Goal: Task Accomplishment & Management: Manage account settings

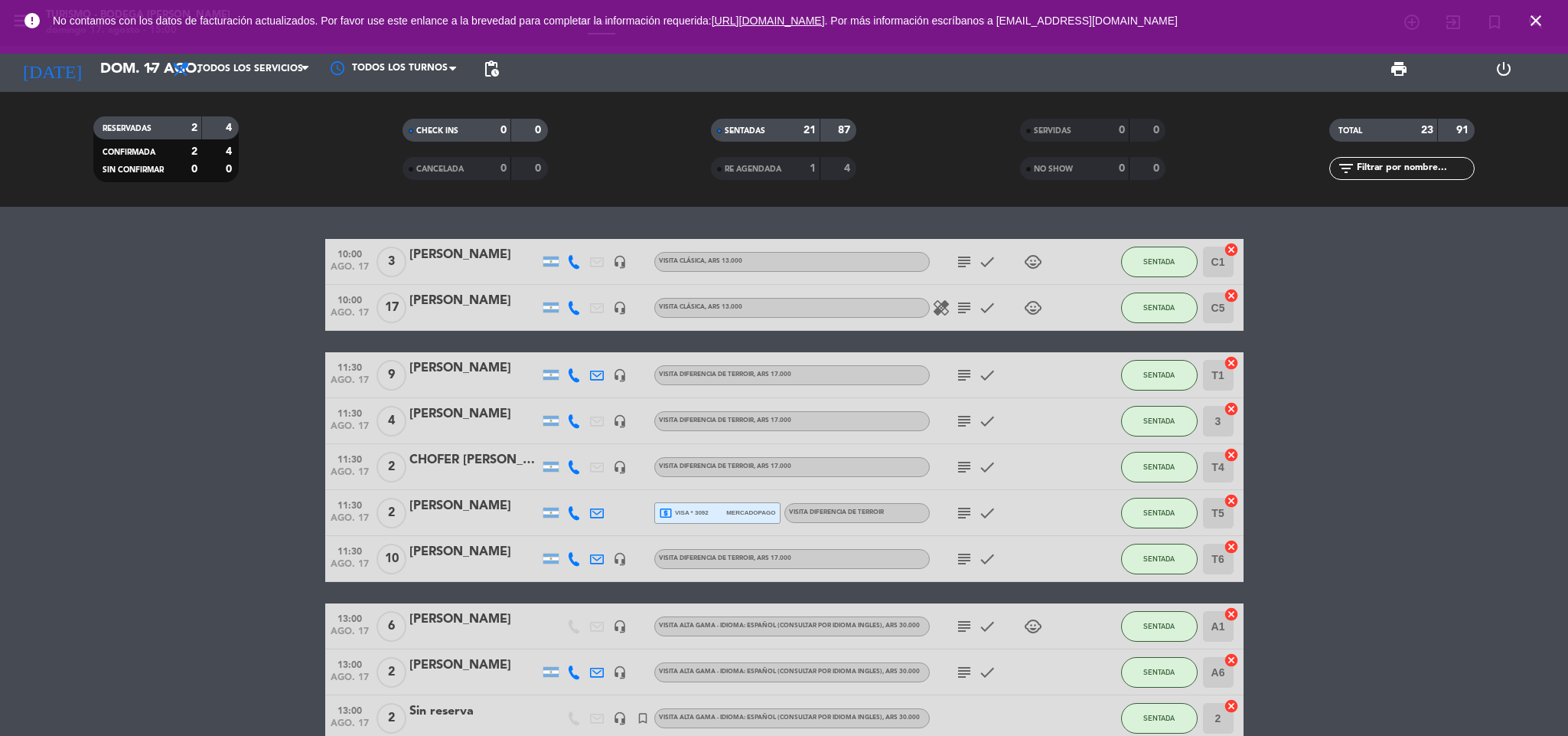
scroll to position [492, 0]
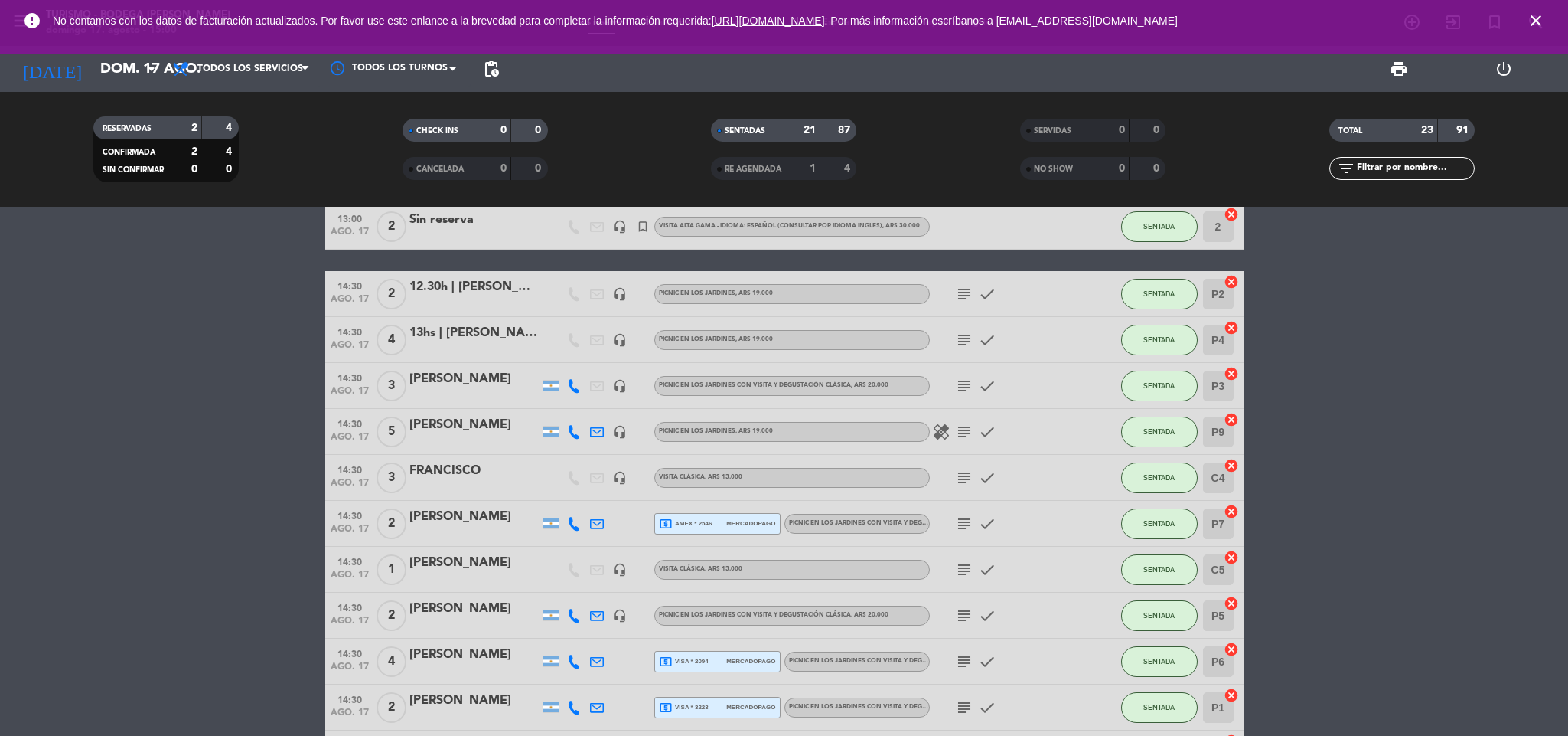
click at [956, 386] on icon "subject" at bounding box center [964, 386] width 18 height 18
click at [964, 438] on icon "subject" at bounding box center [964, 431] width 18 height 18
click at [968, 474] on icon "subject" at bounding box center [964, 477] width 18 height 18
click at [960, 521] on icon "subject" at bounding box center [964, 523] width 18 height 18
click at [971, 567] on icon "subject" at bounding box center [964, 569] width 18 height 18
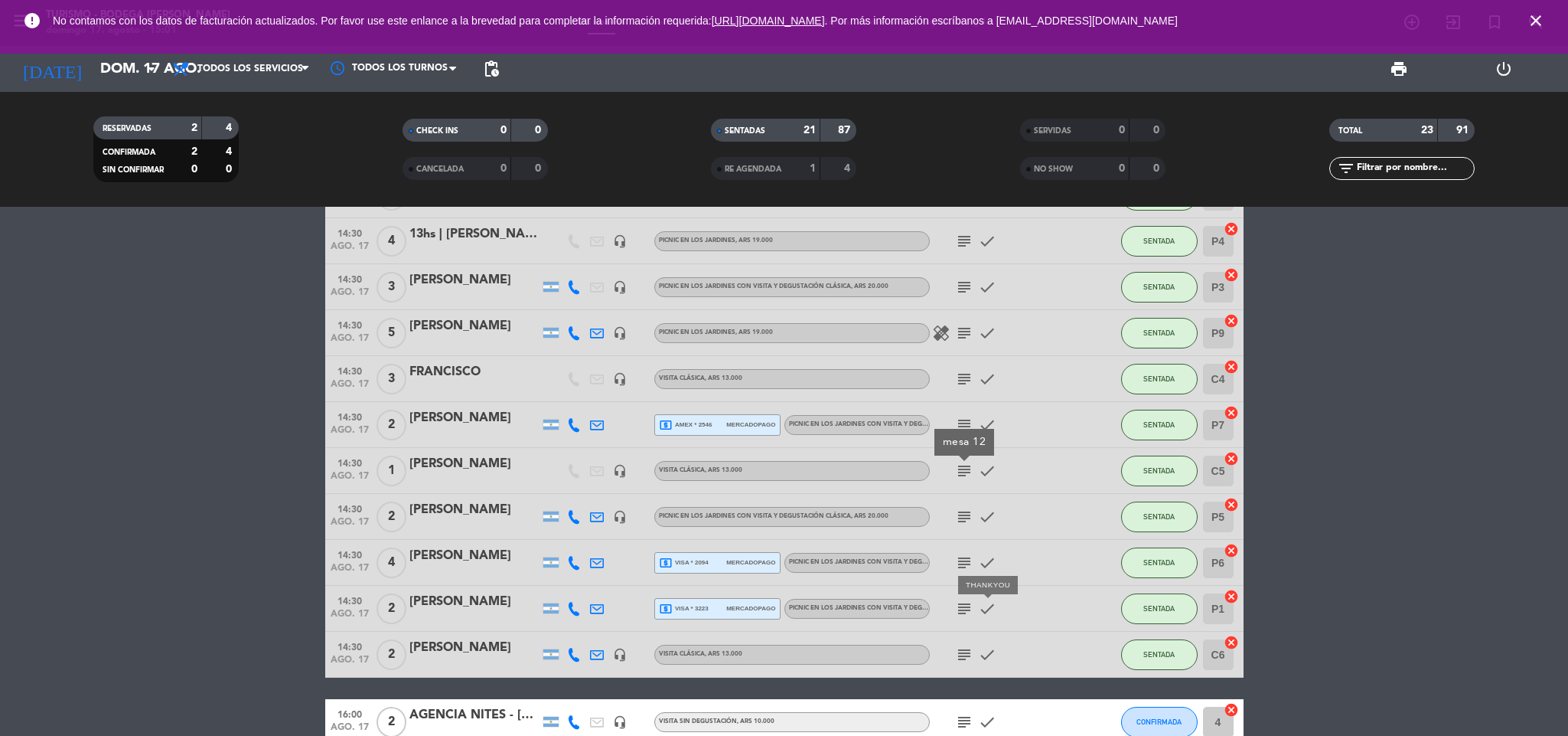
scroll to position [606, 0]
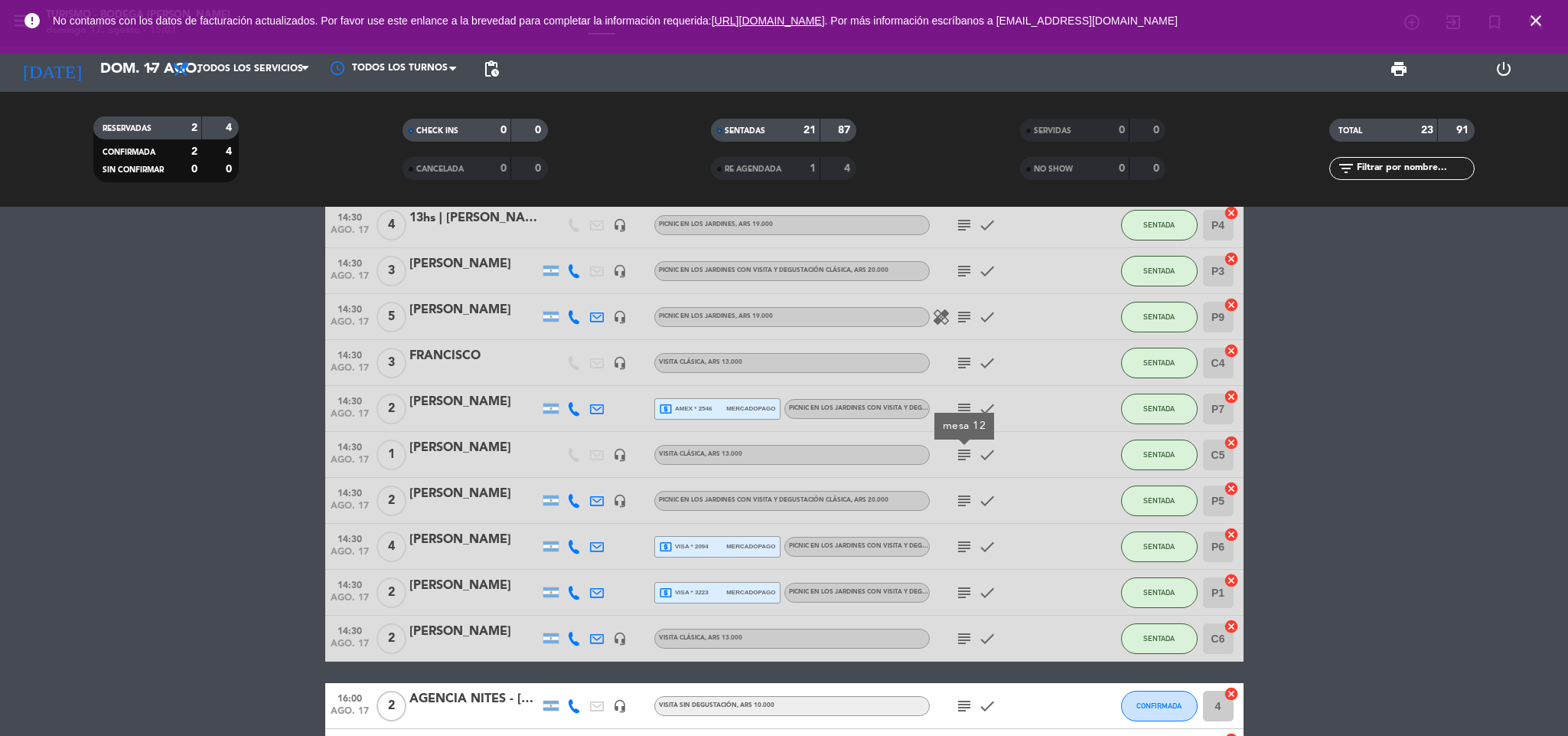
click at [963, 497] on icon "subject" at bounding box center [964, 500] width 18 height 18
click at [962, 543] on icon "subject" at bounding box center [964, 546] width 18 height 18
click at [958, 593] on icon "subject" at bounding box center [964, 592] width 18 height 18
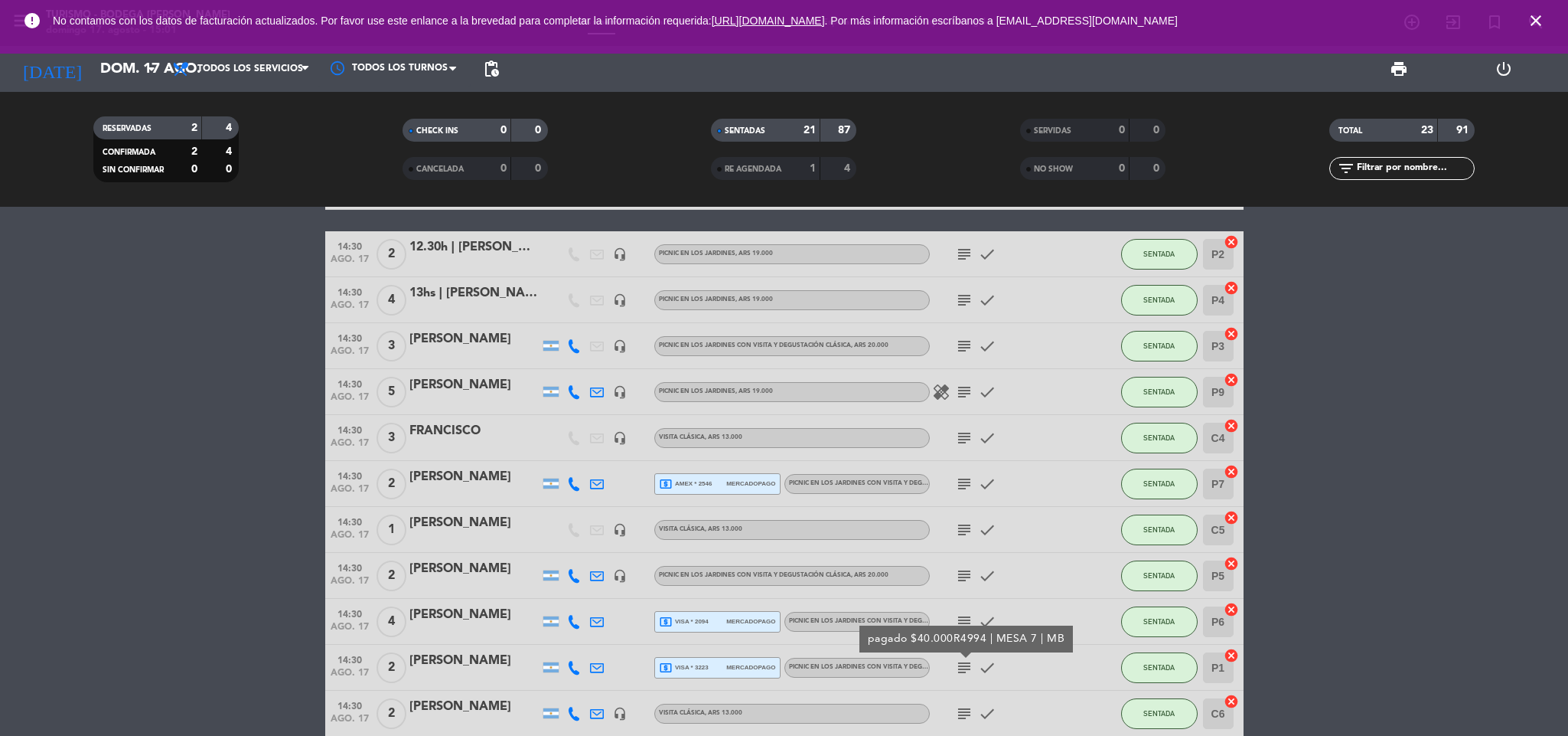
scroll to position [492, 0]
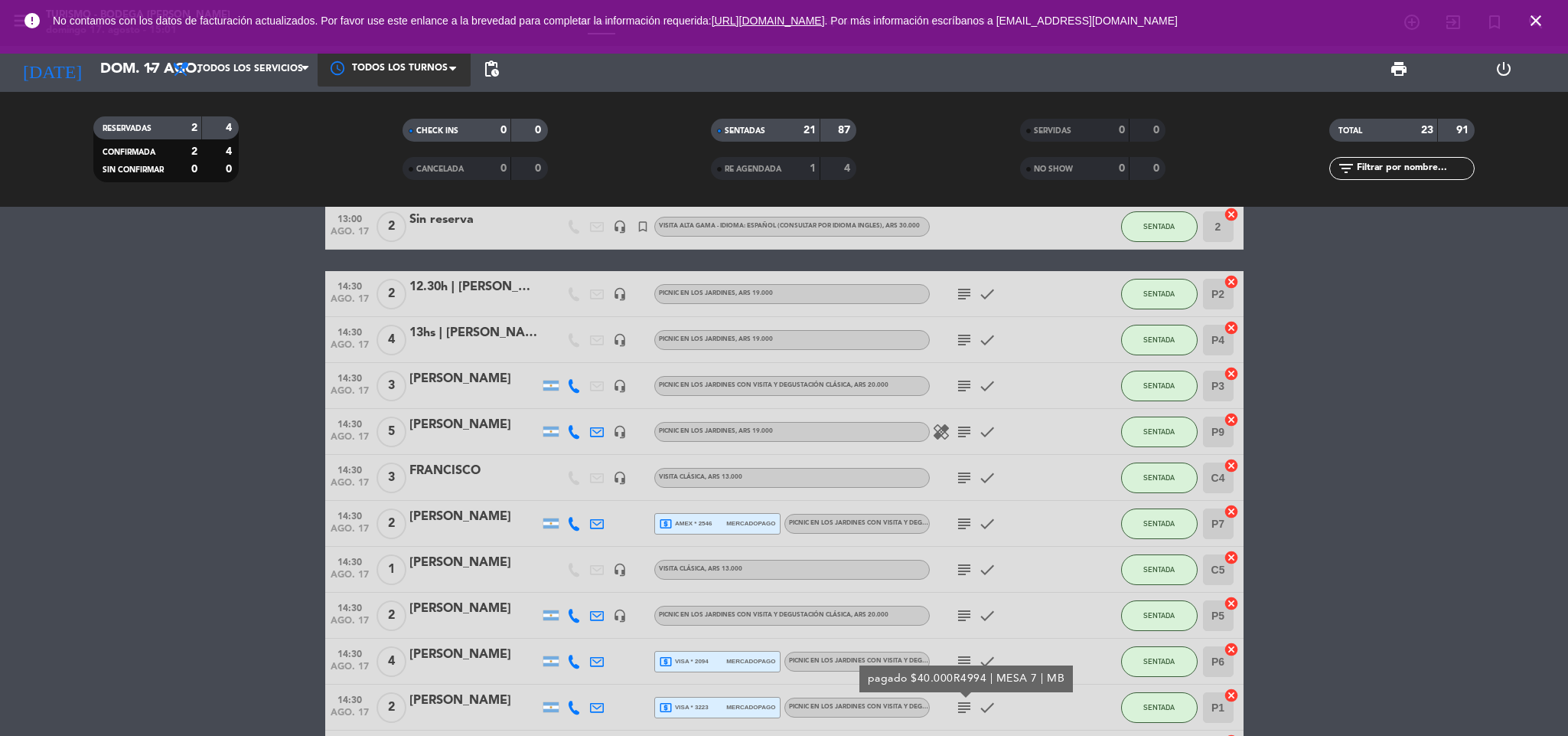
click at [443, 66] on div at bounding box center [394, 68] width 153 height 34
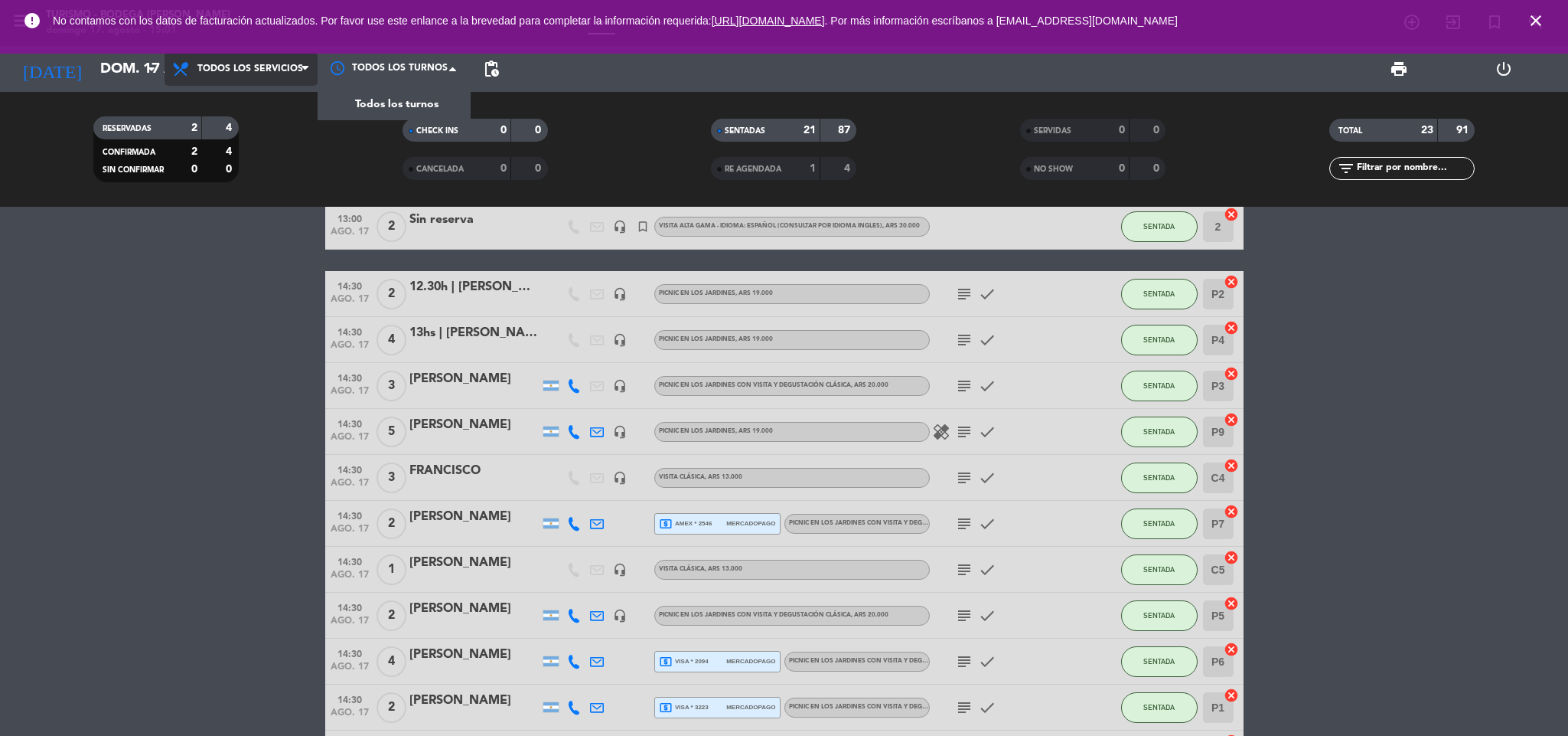
click at [290, 76] on span "Todos los servicios" at bounding box center [241, 69] width 153 height 34
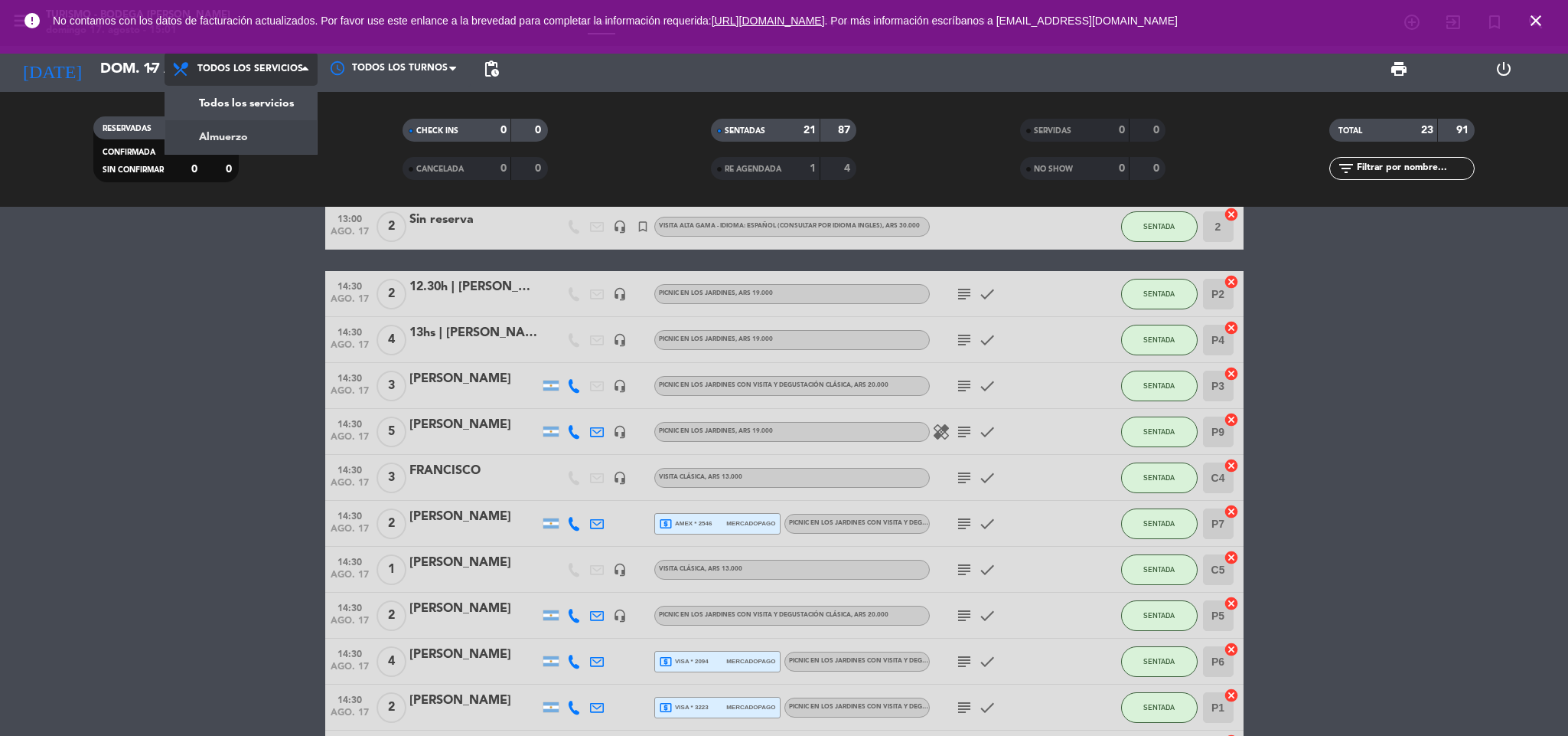
click at [270, 125] on div "menu Turismo - Bodega [PERSON_NAME][DATE] 17. agosto - 15:01 Mis reservas Mapa …" at bounding box center [784, 103] width 1568 height 206
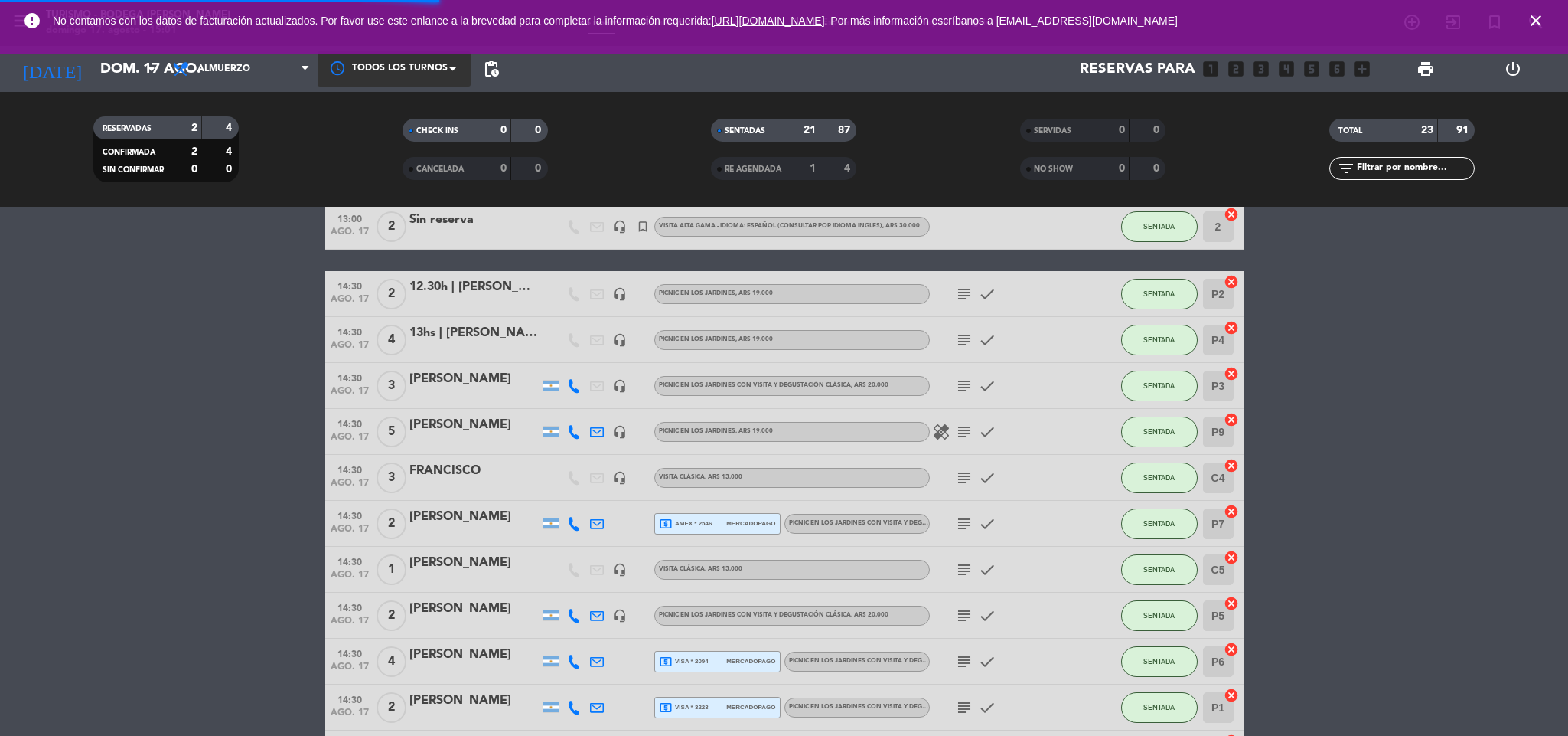
click at [373, 63] on div at bounding box center [394, 68] width 153 height 34
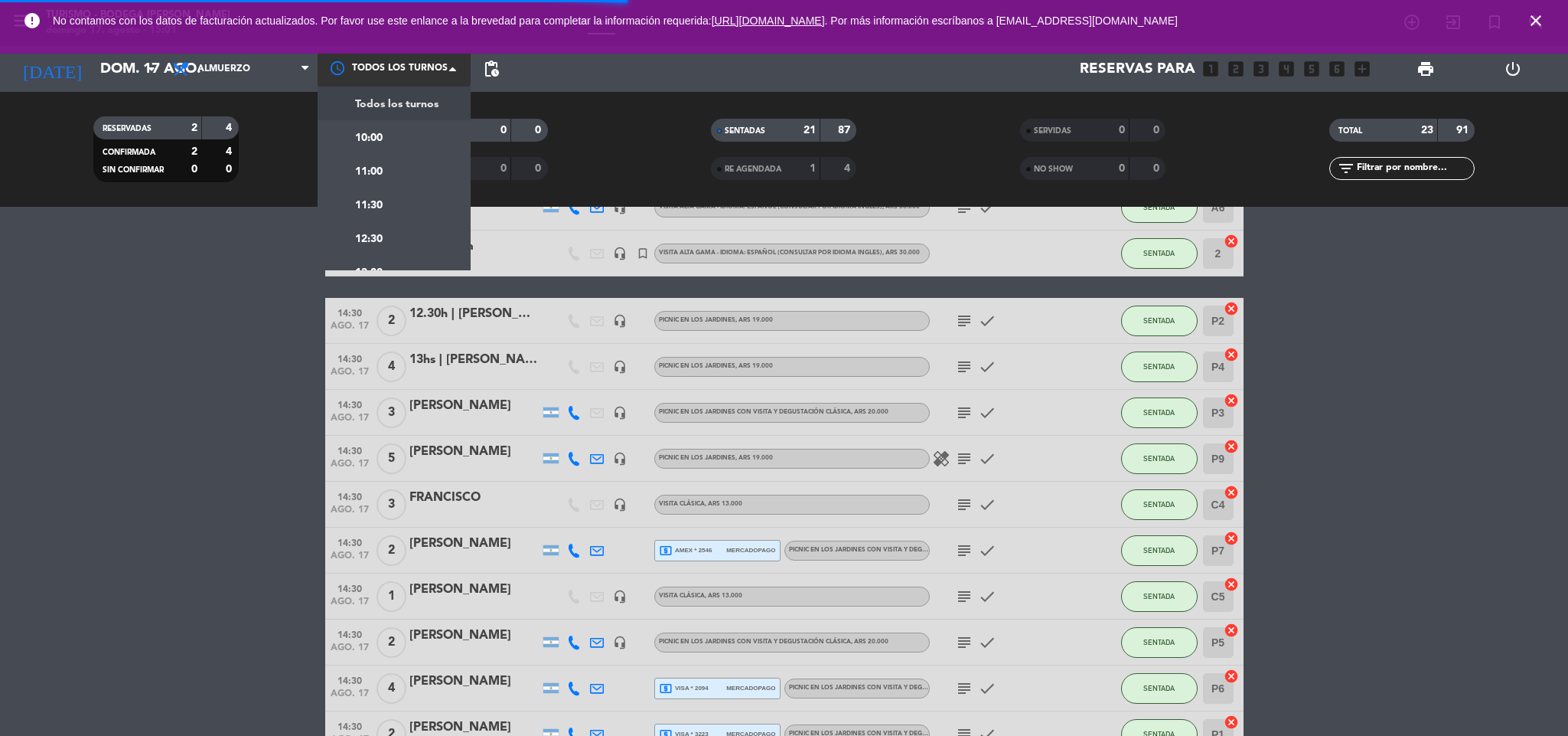
scroll to position [530, 0]
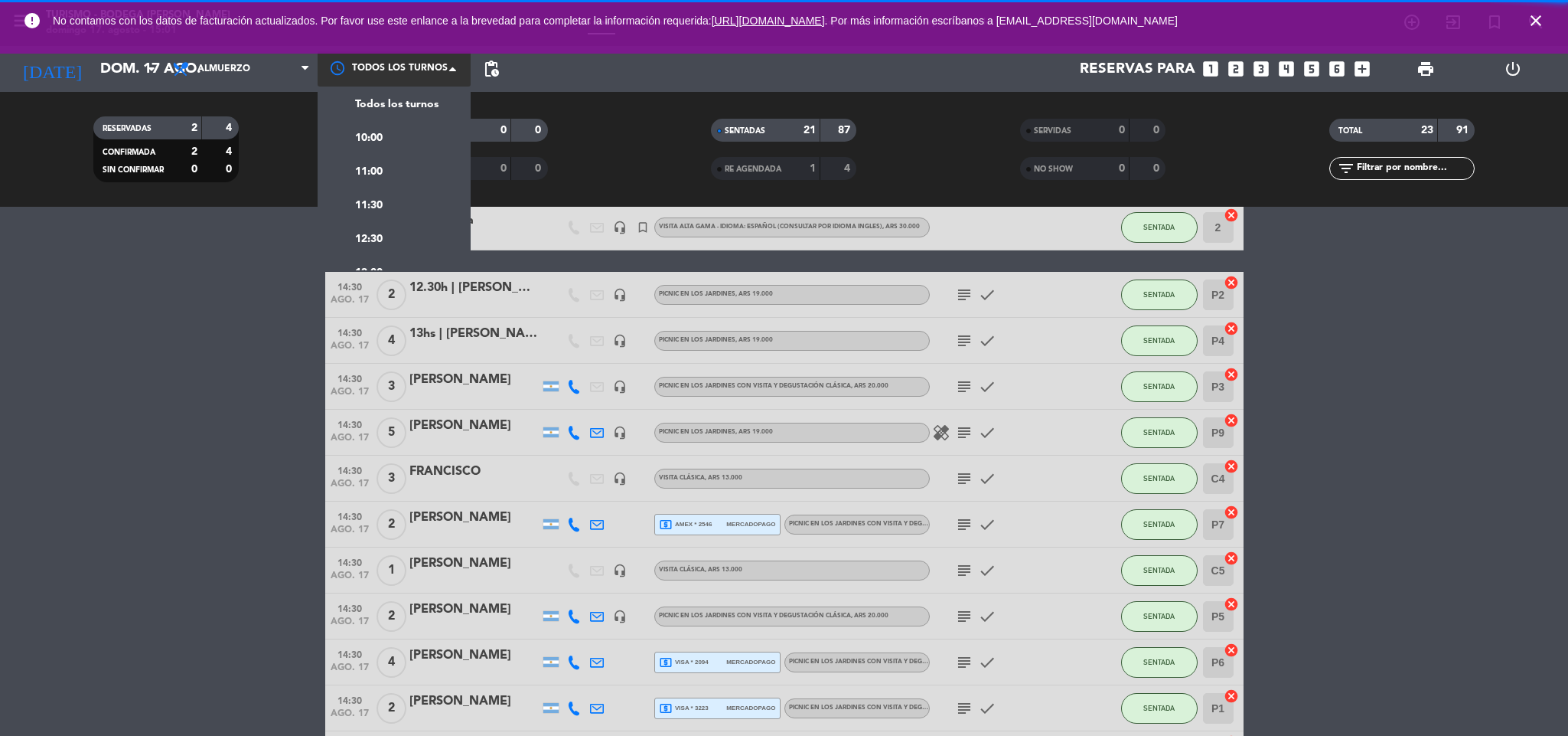
click at [373, 332] on span "14:30" at bounding box center [368, 340] width 27 height 18
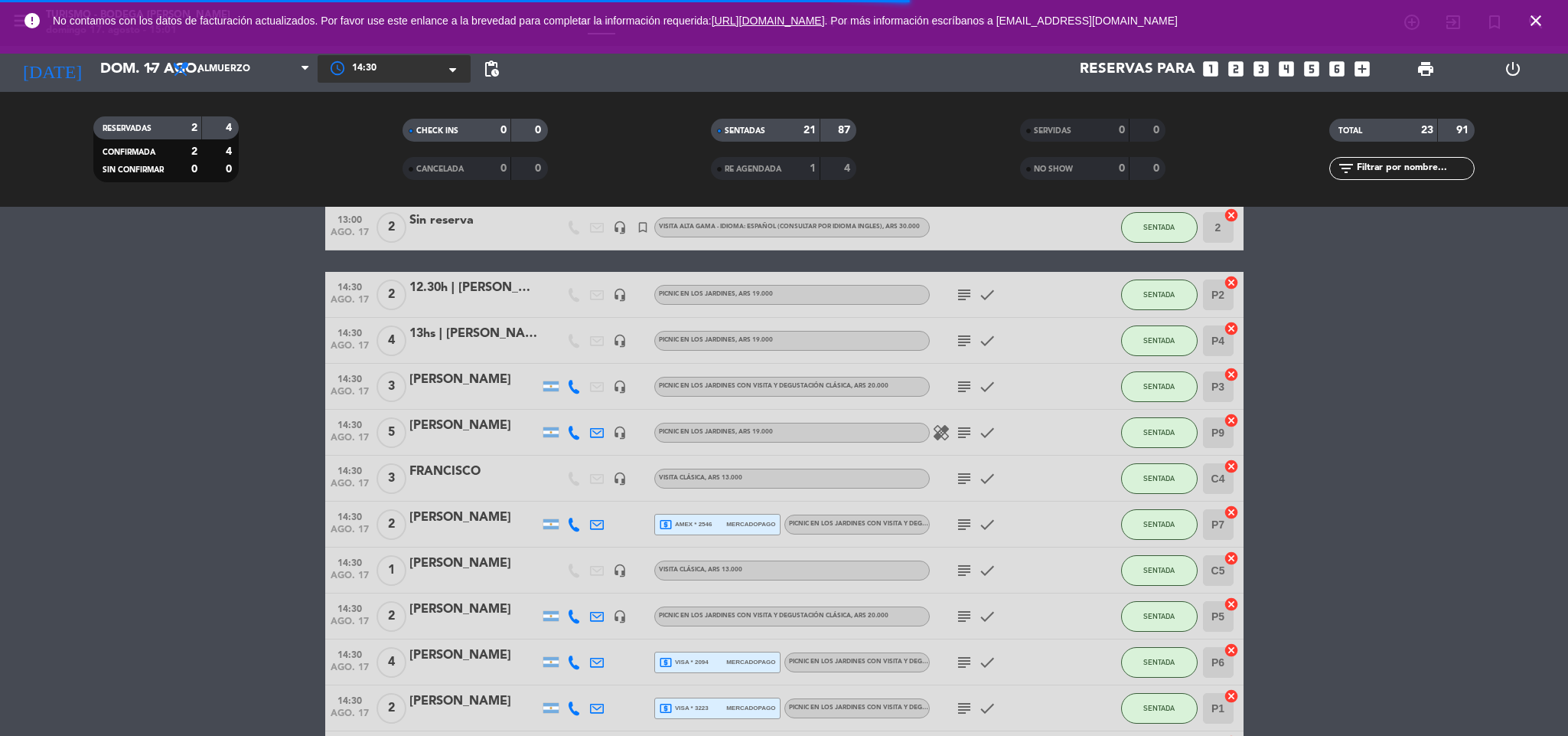
click at [1535, 16] on icon "close" at bounding box center [1536, 20] width 18 height 18
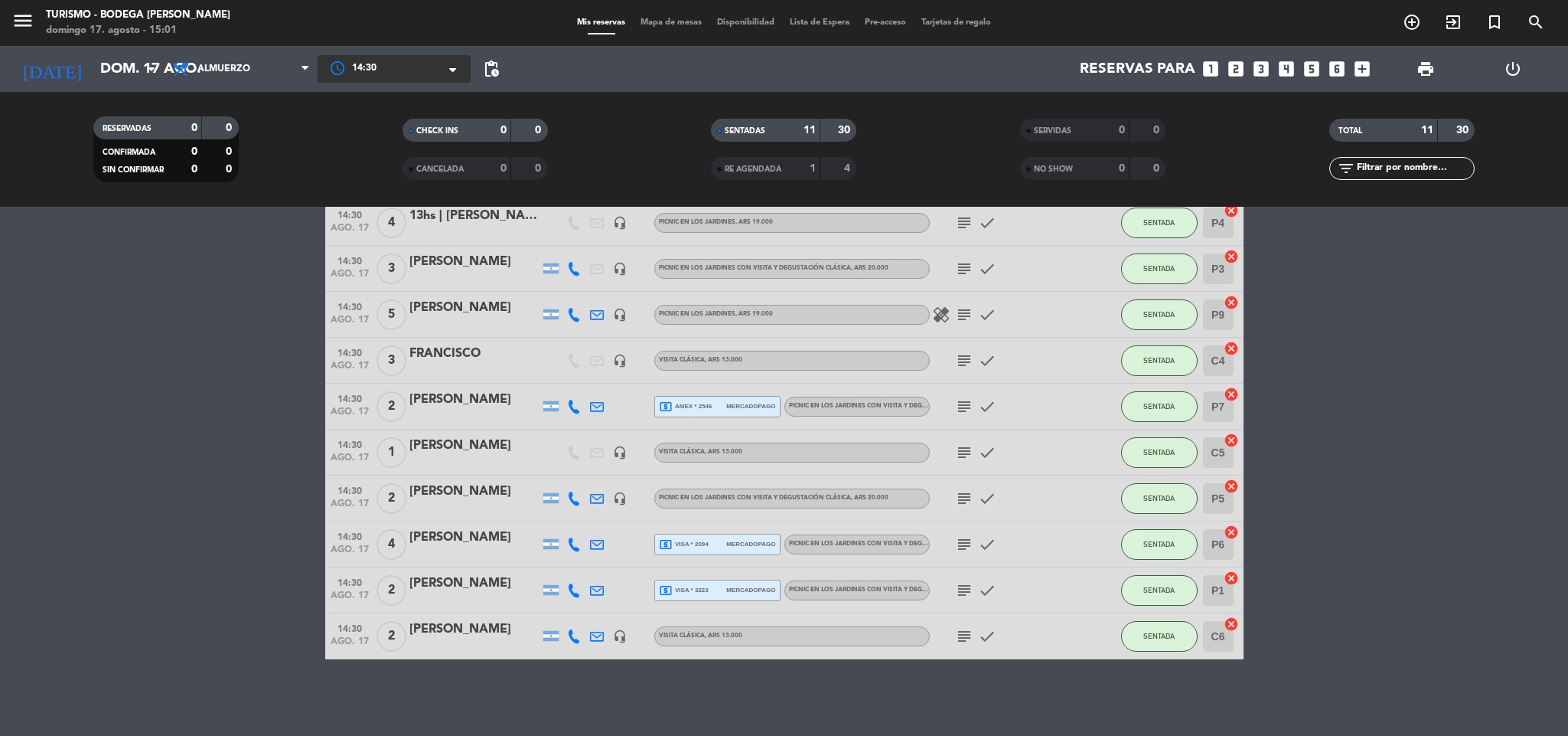
scroll to position [122, 0]
click at [372, 71] on span "14:30" at bounding box center [365, 69] width 25 height 15
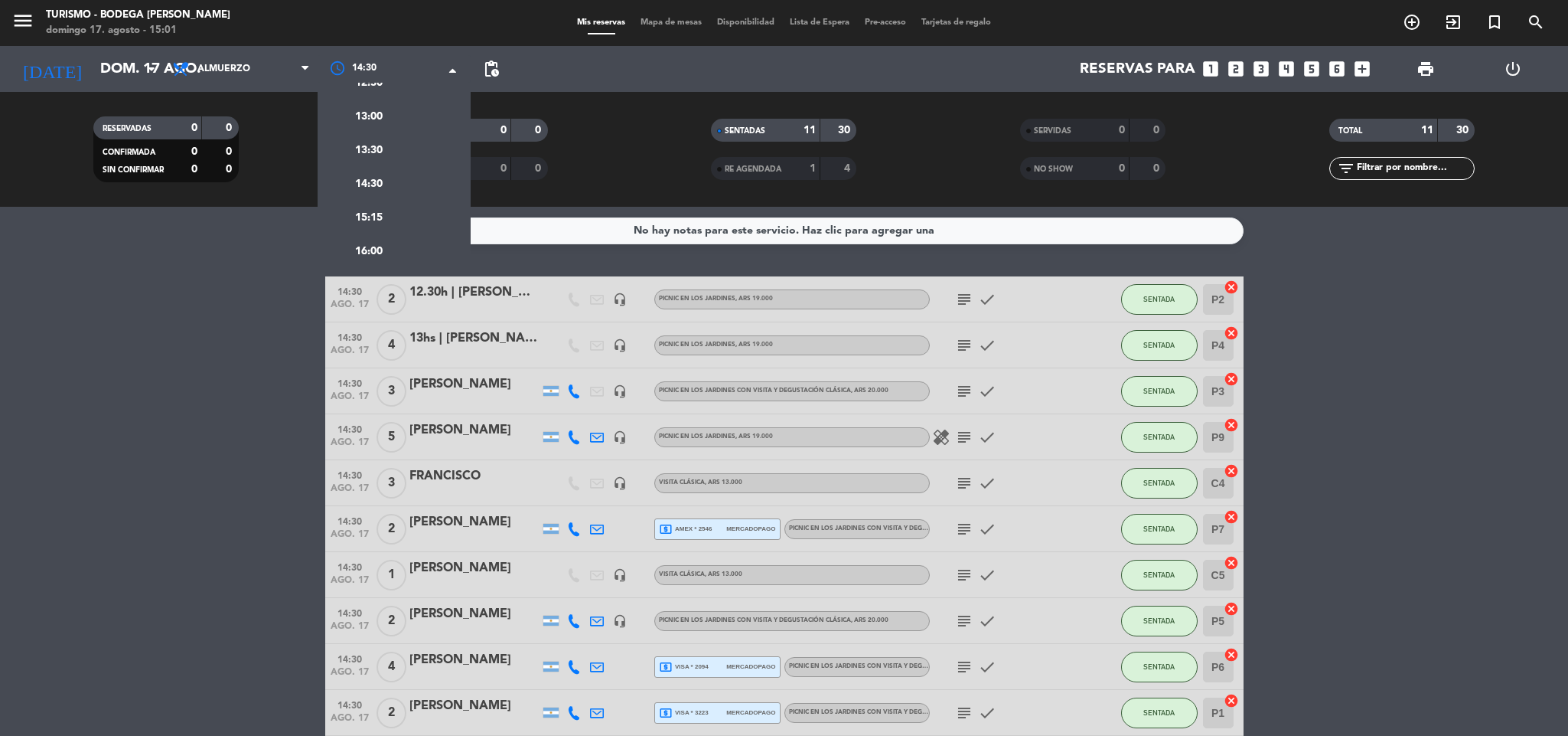
scroll to position [0, 0]
click at [271, 439] on bookings-row "14:30 [DATE] 2 12.30h | [PERSON_NAME] headset_mic PICNIC EN LOS JARDINES , ARS …" at bounding box center [784, 530] width 1568 height 505
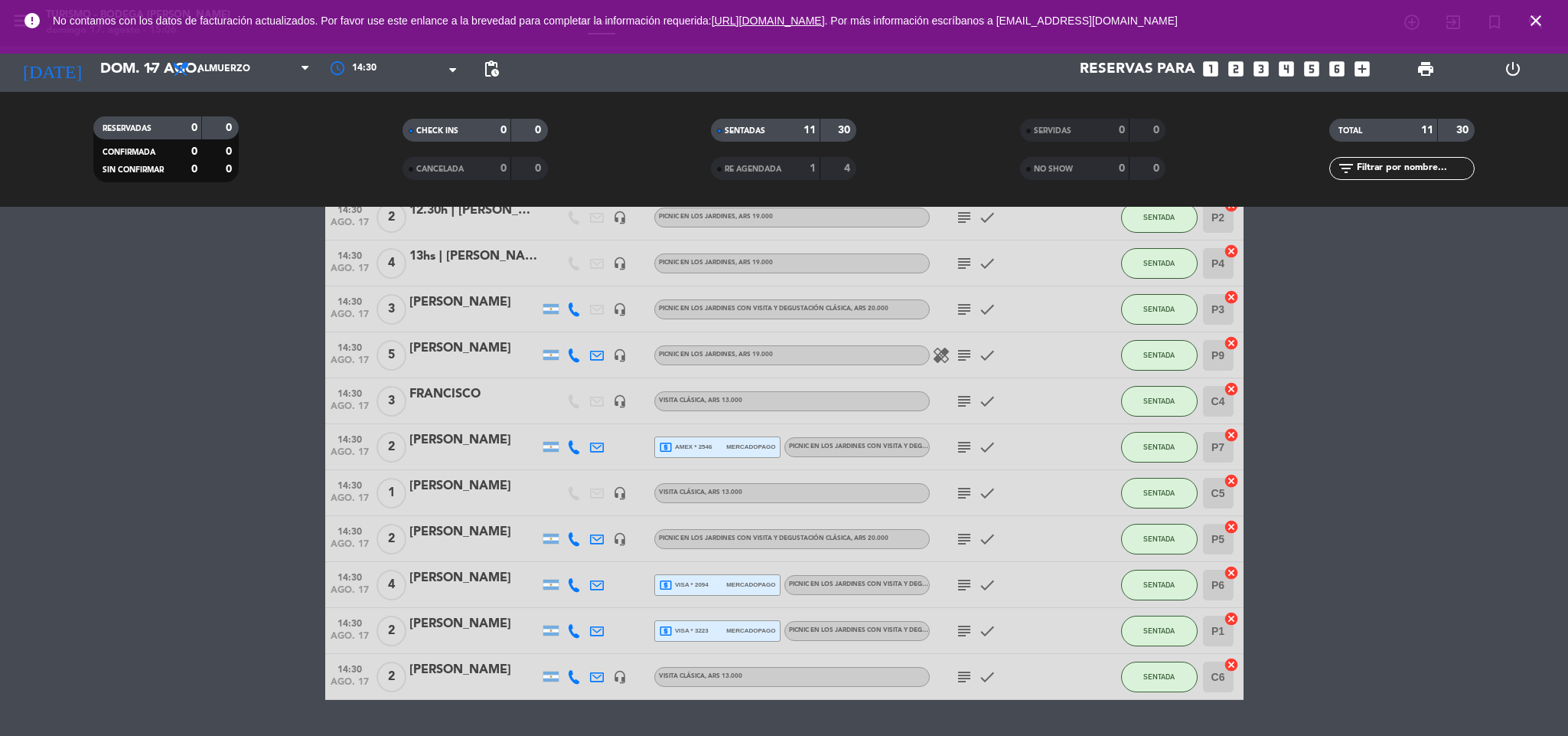
scroll to position [122, 0]
